Goal: Check status: Check status

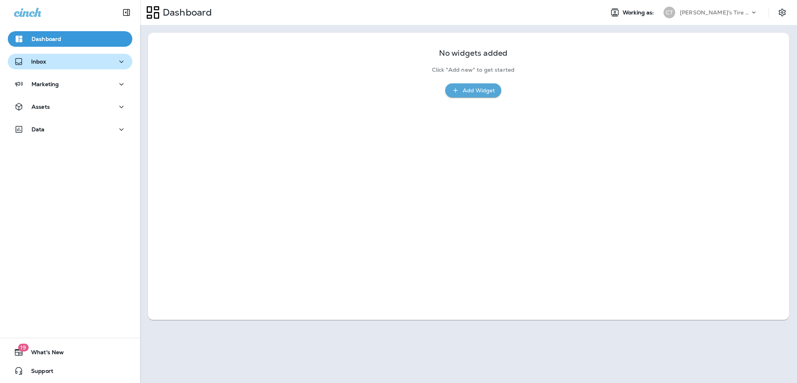
click at [43, 59] on p "Inbox" at bounding box center [38, 61] width 15 height 6
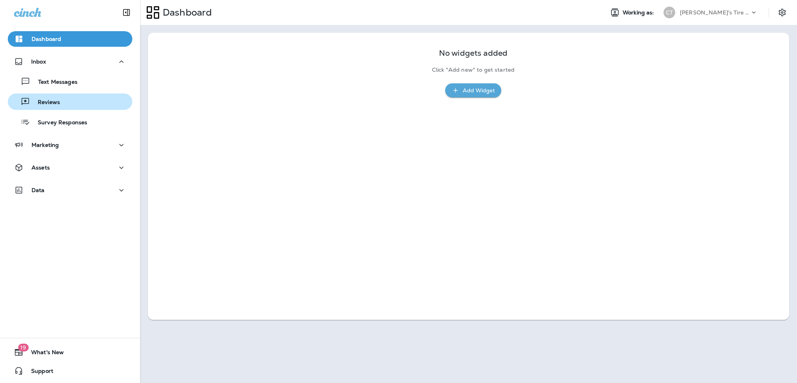
click at [51, 103] on p "Reviews" at bounding box center [45, 102] width 30 height 7
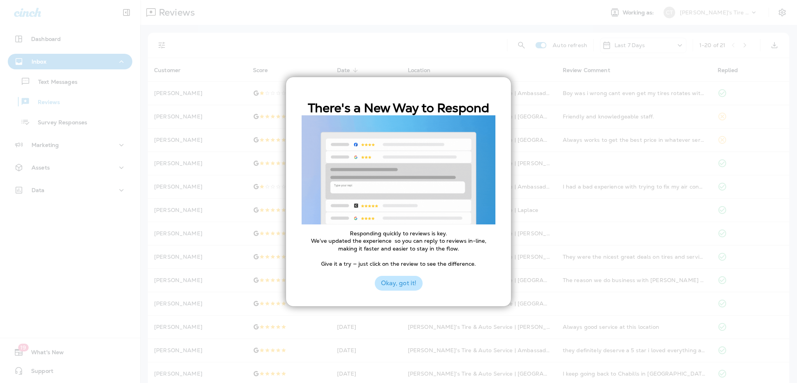
click at [383, 285] on button "Okay, got it!" at bounding box center [399, 283] width 48 height 15
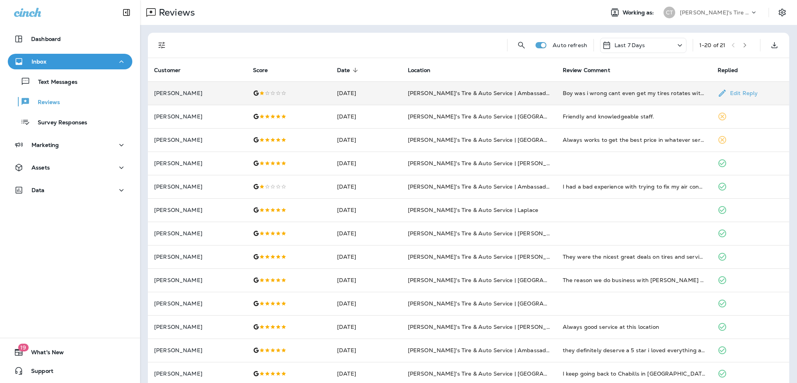
click at [316, 93] on div at bounding box center [289, 93] width 72 height 6
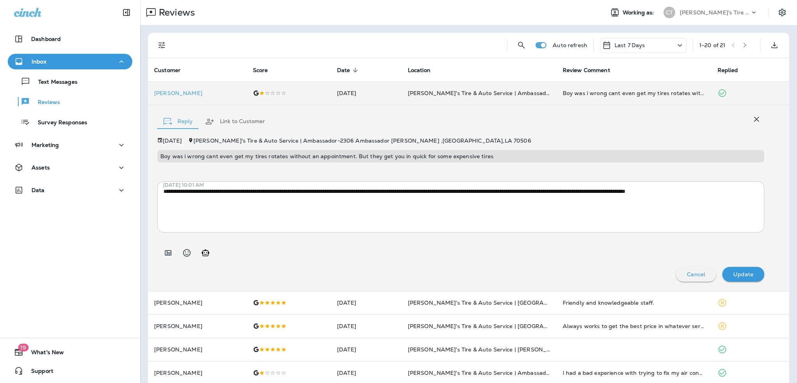
click at [687, 274] on p "Cancel" at bounding box center [696, 274] width 18 height 6
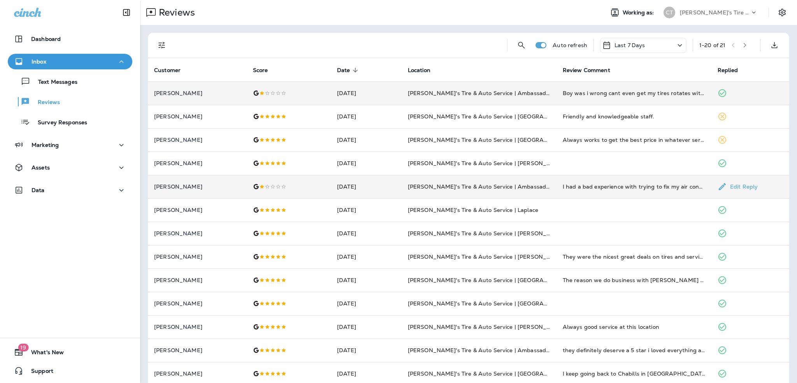
click at [343, 190] on td "[DATE]" at bounding box center [366, 186] width 71 height 23
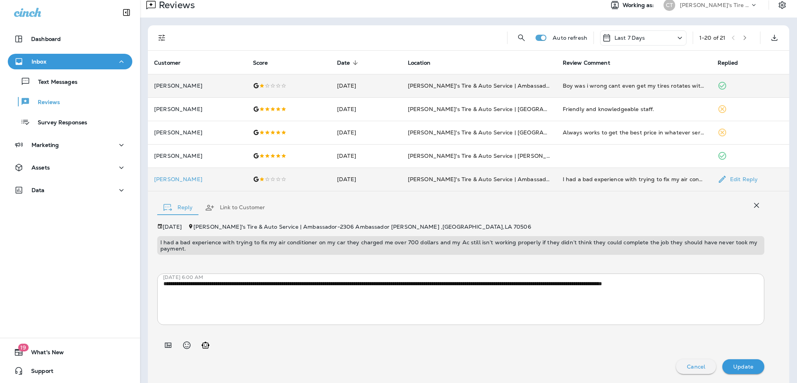
click at [527, 180] on td "[PERSON_NAME]'s Tire & Auto Service | Ambassador" at bounding box center [479, 178] width 155 height 23
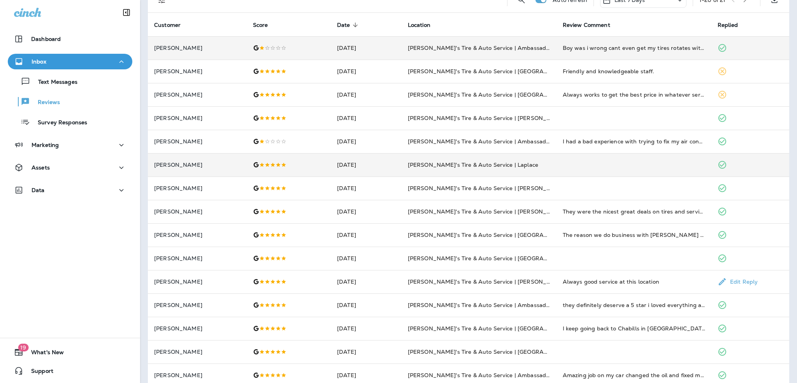
scroll to position [0, 0]
